Goal: Information Seeking & Learning: Learn about a topic

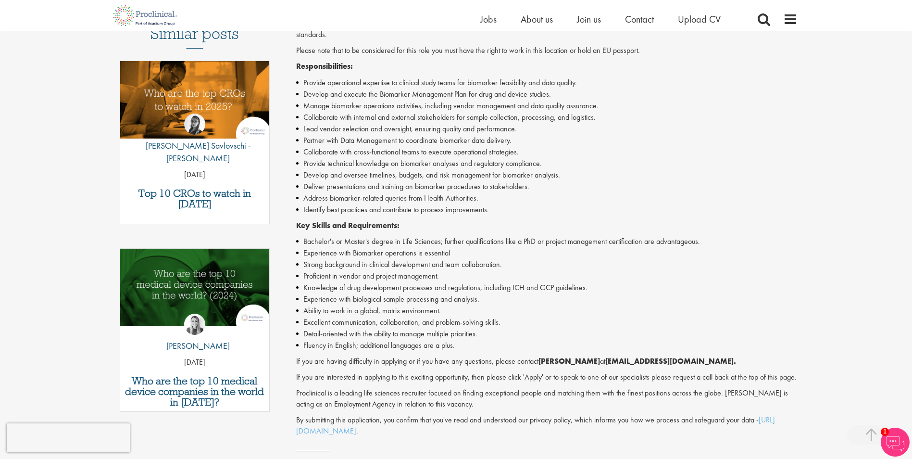
scroll to position [337, 0]
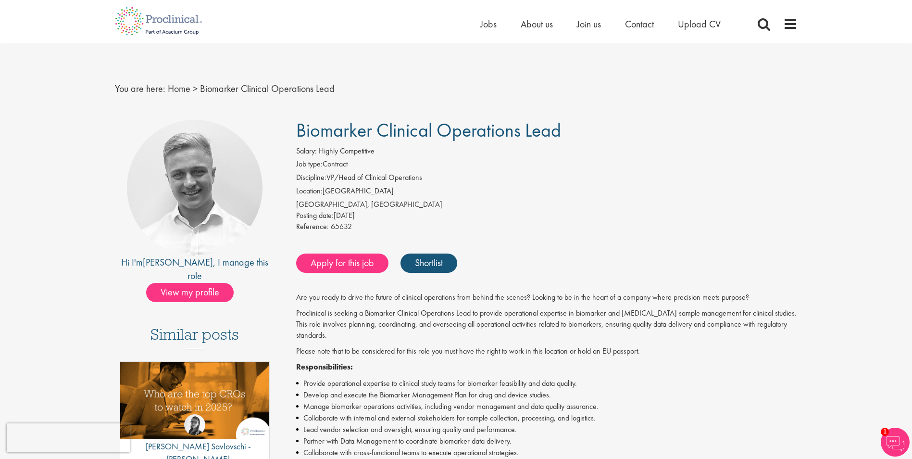
drag, startPoint x: 299, startPoint y: 128, endPoint x: 569, endPoint y: 134, distance: 269.9
click at [569, 134] on h1 "Biomarker Clinical Operations Lead" at bounding box center [547, 130] width 502 height 21
copy span "Biomarker Clinical Operations Lead"
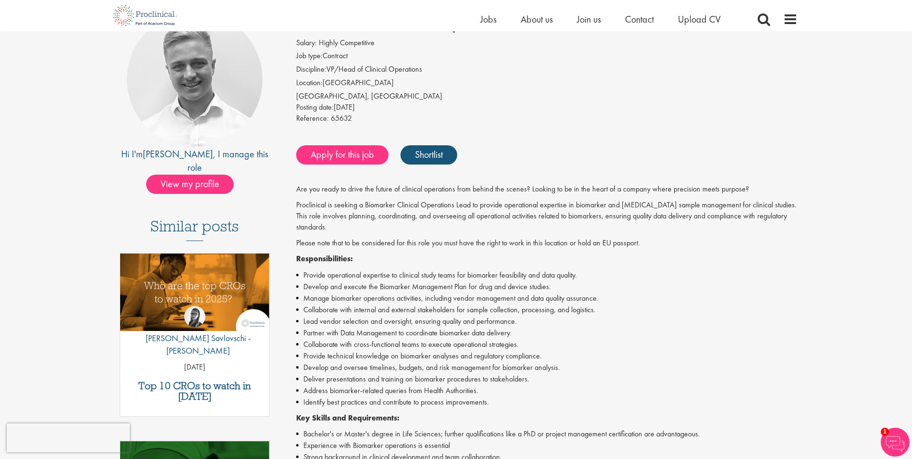
scroll to position [144, 0]
